Goal: Find specific page/section: Find specific page/section

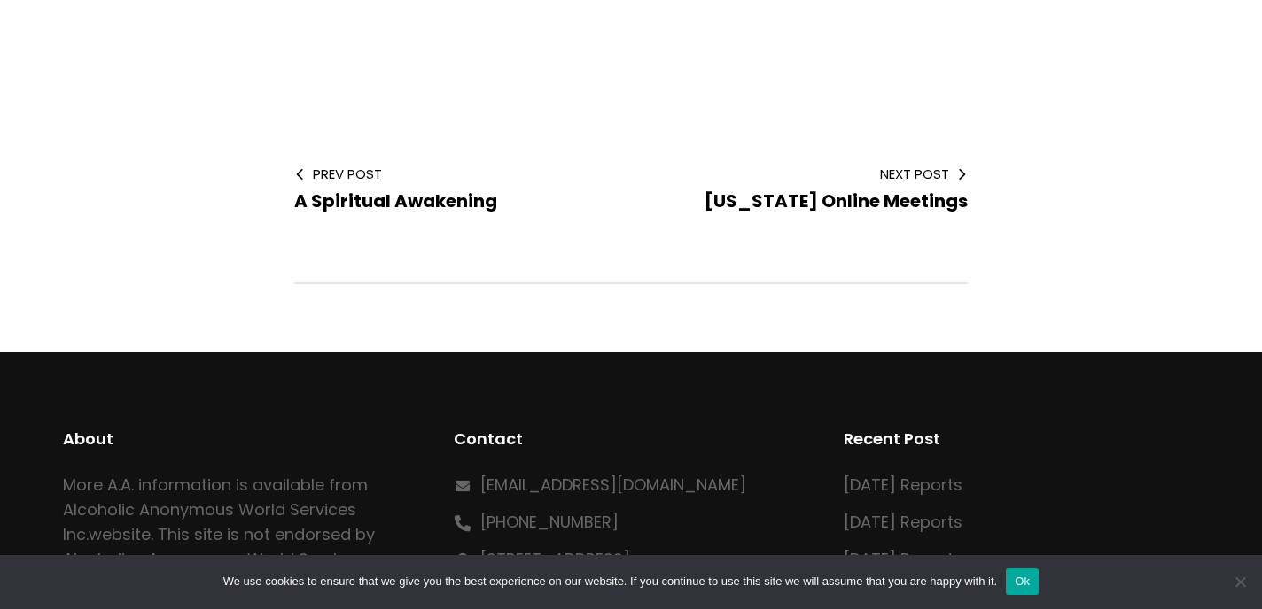
scroll to position [452, 0]
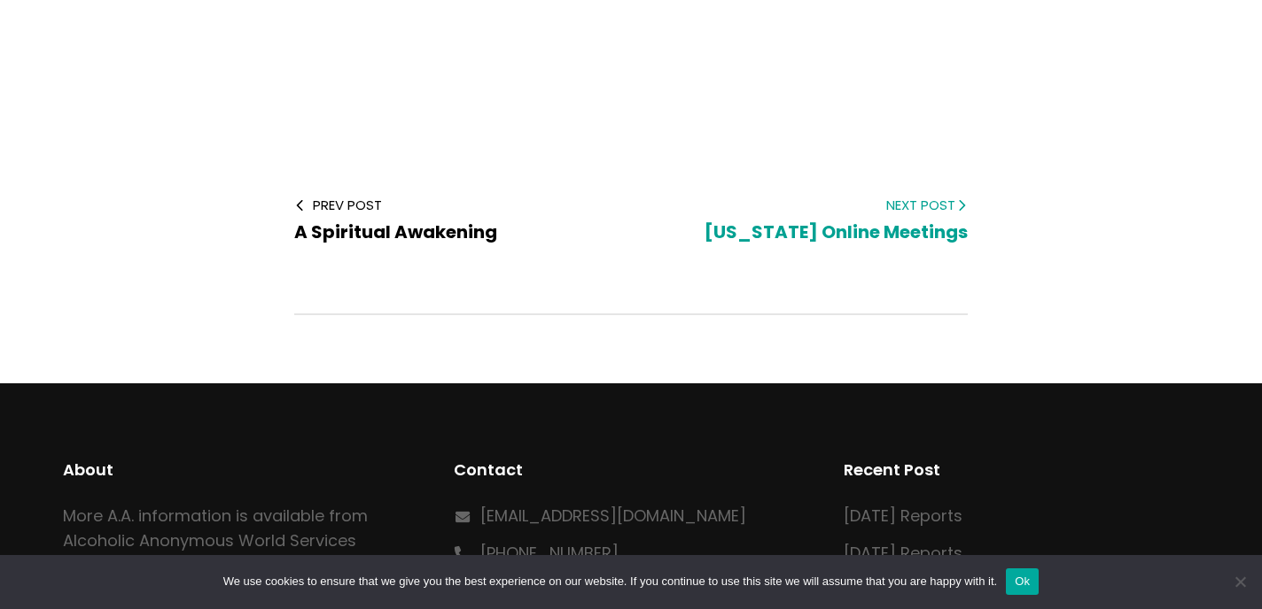
click at [920, 203] on span "Next Post" at bounding box center [813, 205] width 308 height 19
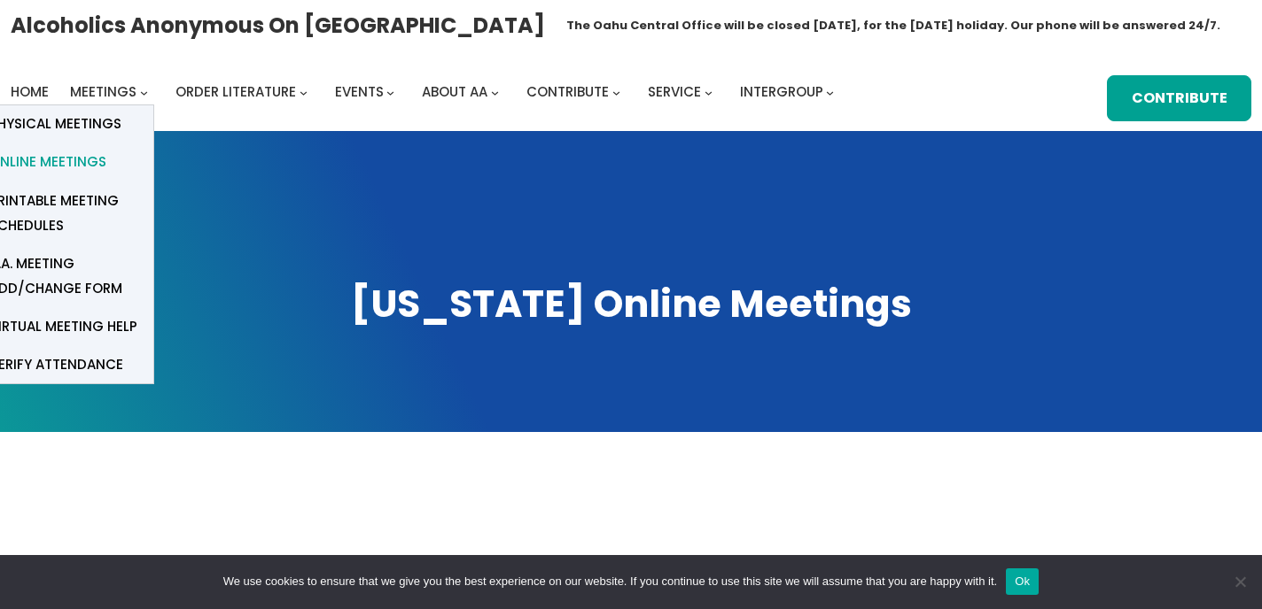
click at [70, 158] on span "Online Meetings" at bounding box center [47, 162] width 117 height 25
